Goal: Check status: Check status

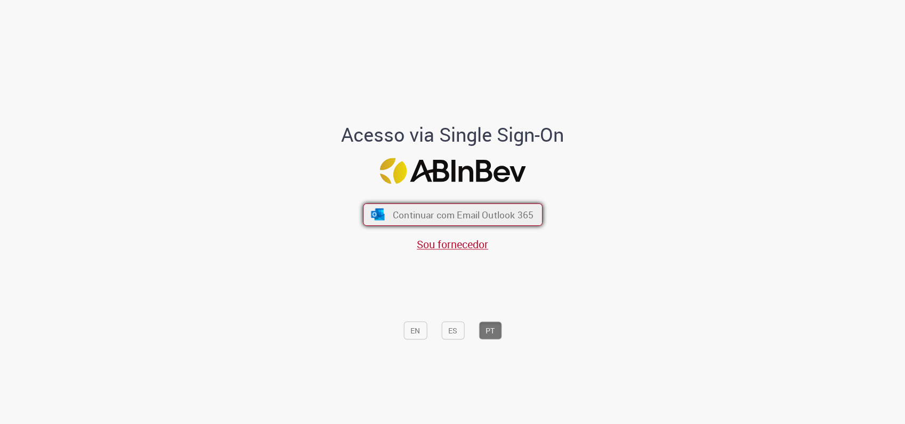
click at [401, 221] on span "Continuar com Email Outlook 365" at bounding box center [462, 215] width 141 height 12
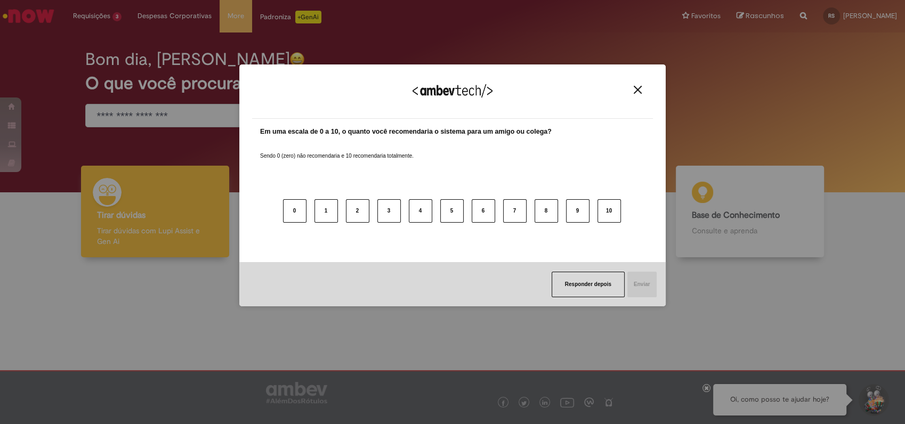
click at [634, 85] on button "Close" at bounding box center [637, 89] width 14 height 9
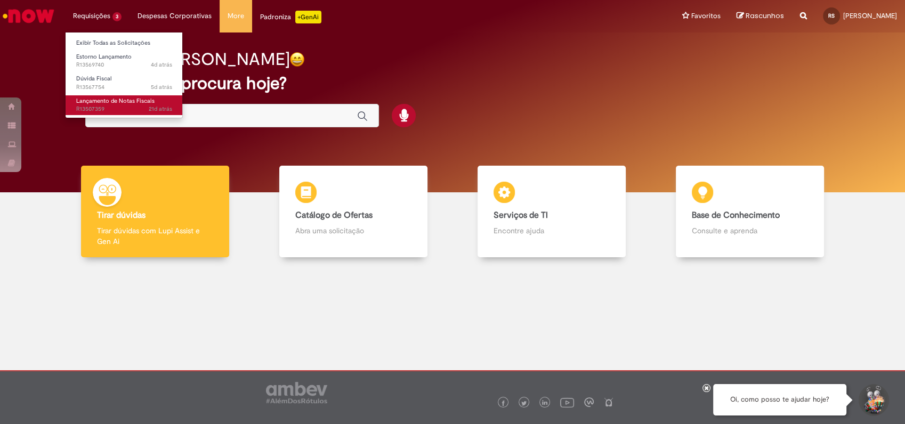
click at [132, 105] on span "21d atrás 21 dias atrás R13507359" at bounding box center [124, 109] width 96 height 9
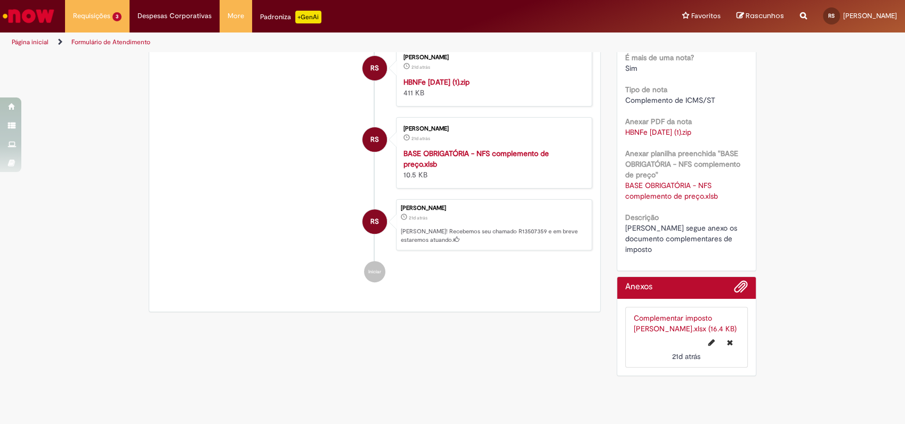
scroll to position [357, 0]
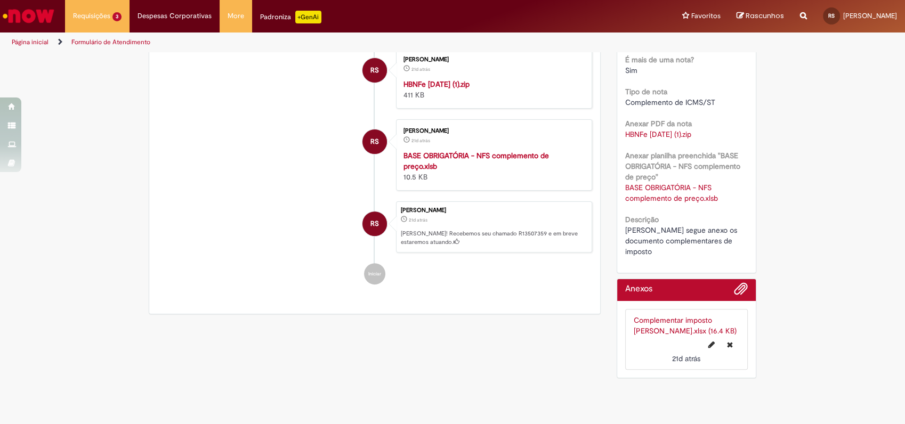
click at [645, 315] on link "Complementar imposto [PERSON_NAME].xlsx (16.4 KB)" at bounding box center [685, 325] width 103 height 20
